Goal: Information Seeking & Learning: Learn about a topic

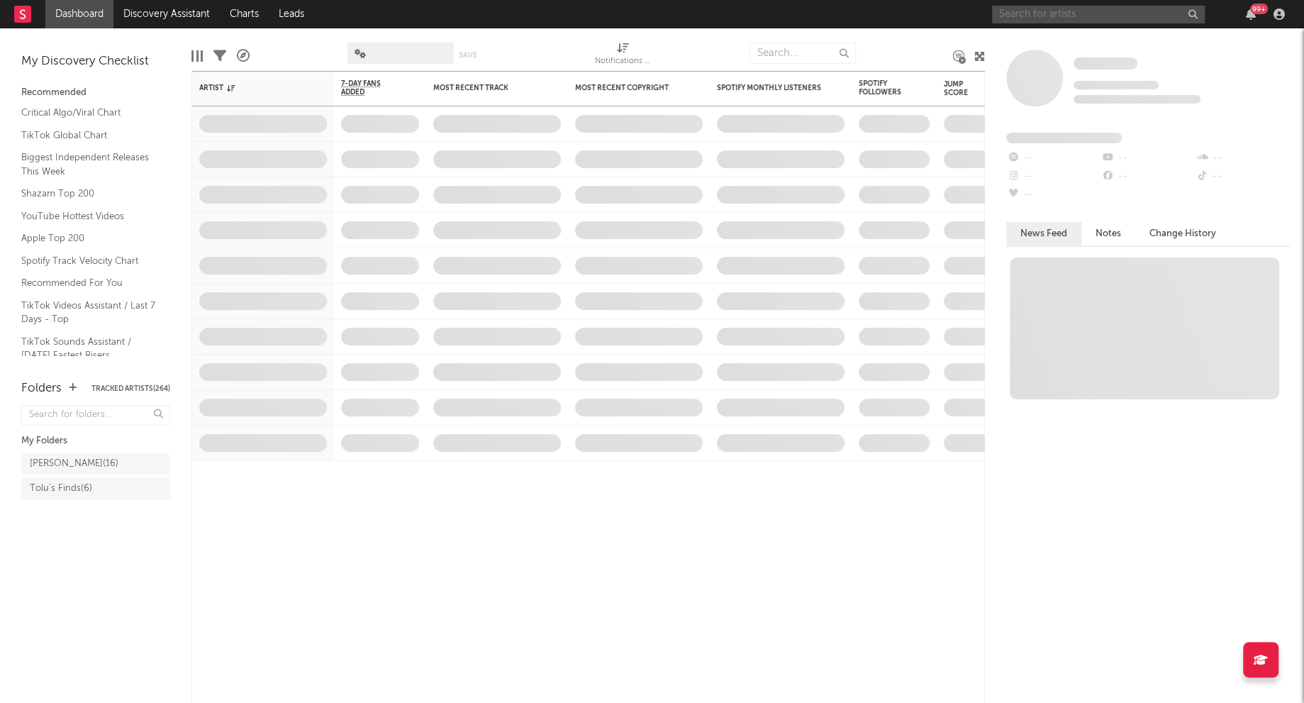
click at [1016, 9] on input "text" at bounding box center [1098, 15] width 213 height 18
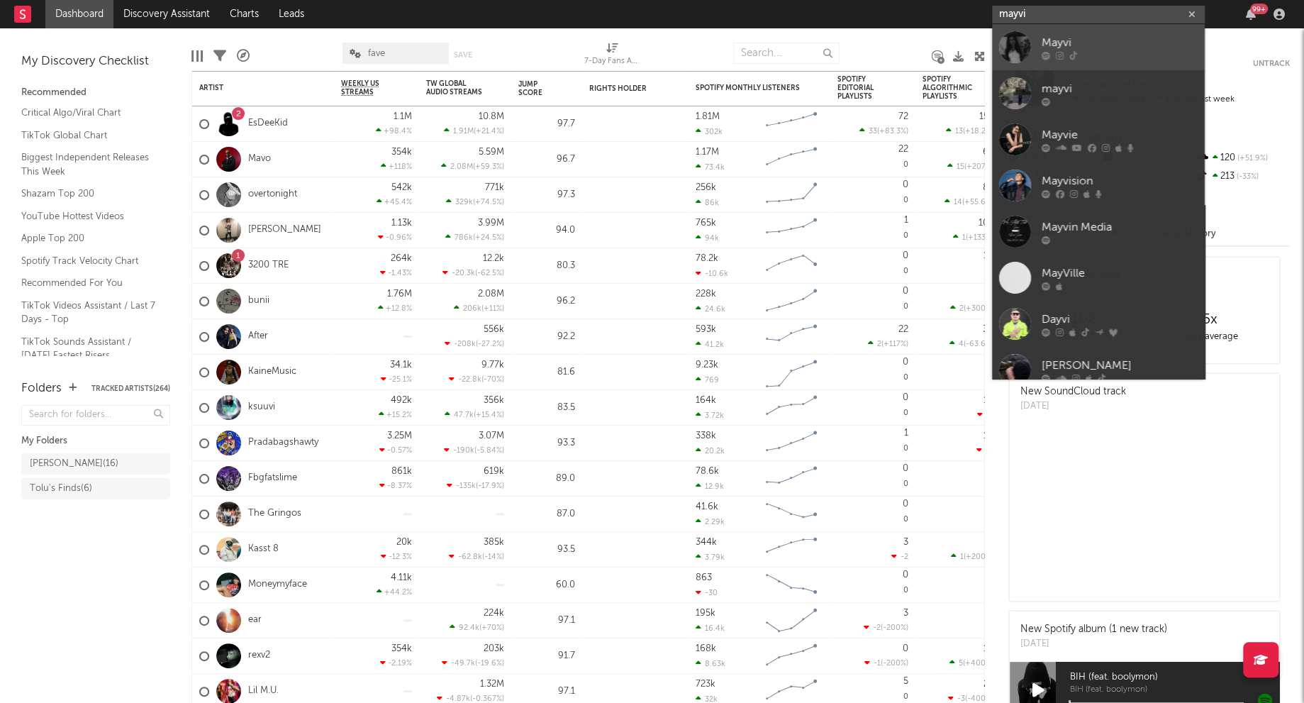
type input "mayvi"
click at [1111, 40] on div "Mayvi" at bounding box center [1120, 42] width 156 height 17
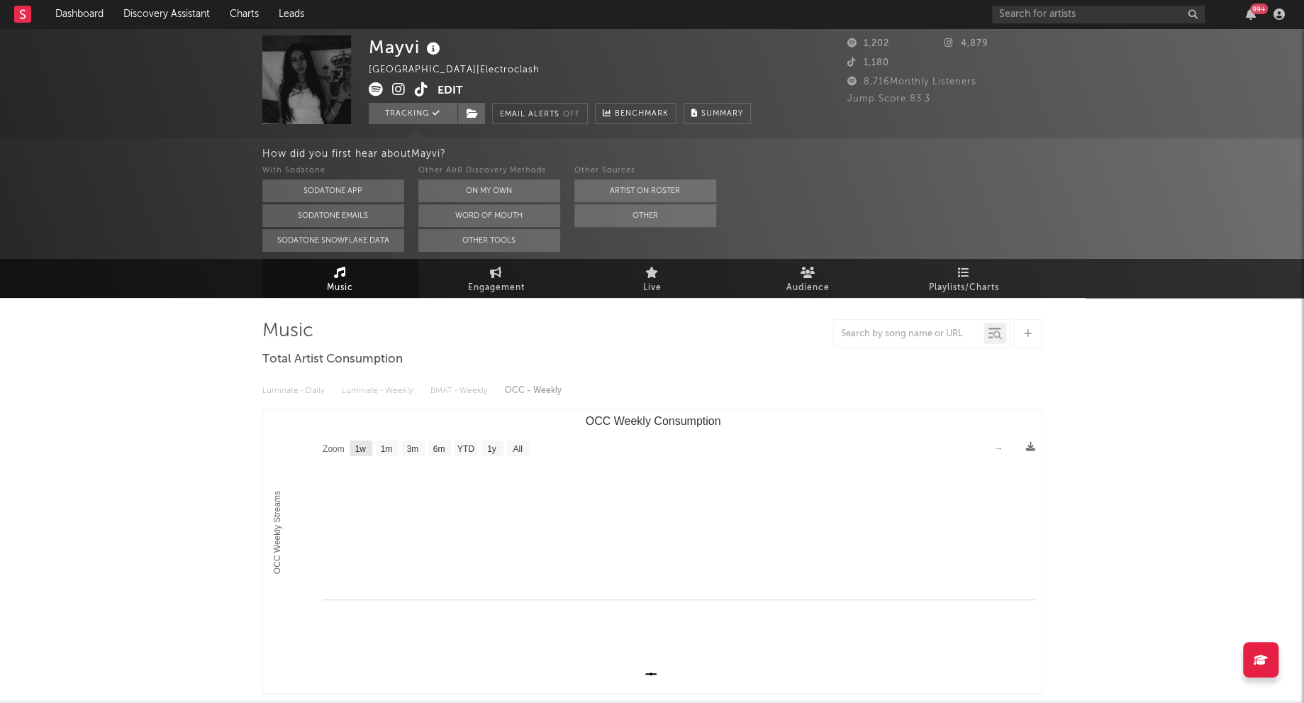
click at [363, 450] on text "1w" at bounding box center [360, 449] width 11 height 10
click at [390, 453] on rect "OCC Weekly Consumption" at bounding box center [387, 448] width 23 height 16
select select "1m"
type input "[DATE]"
